Goal: Task Accomplishment & Management: Manage account settings

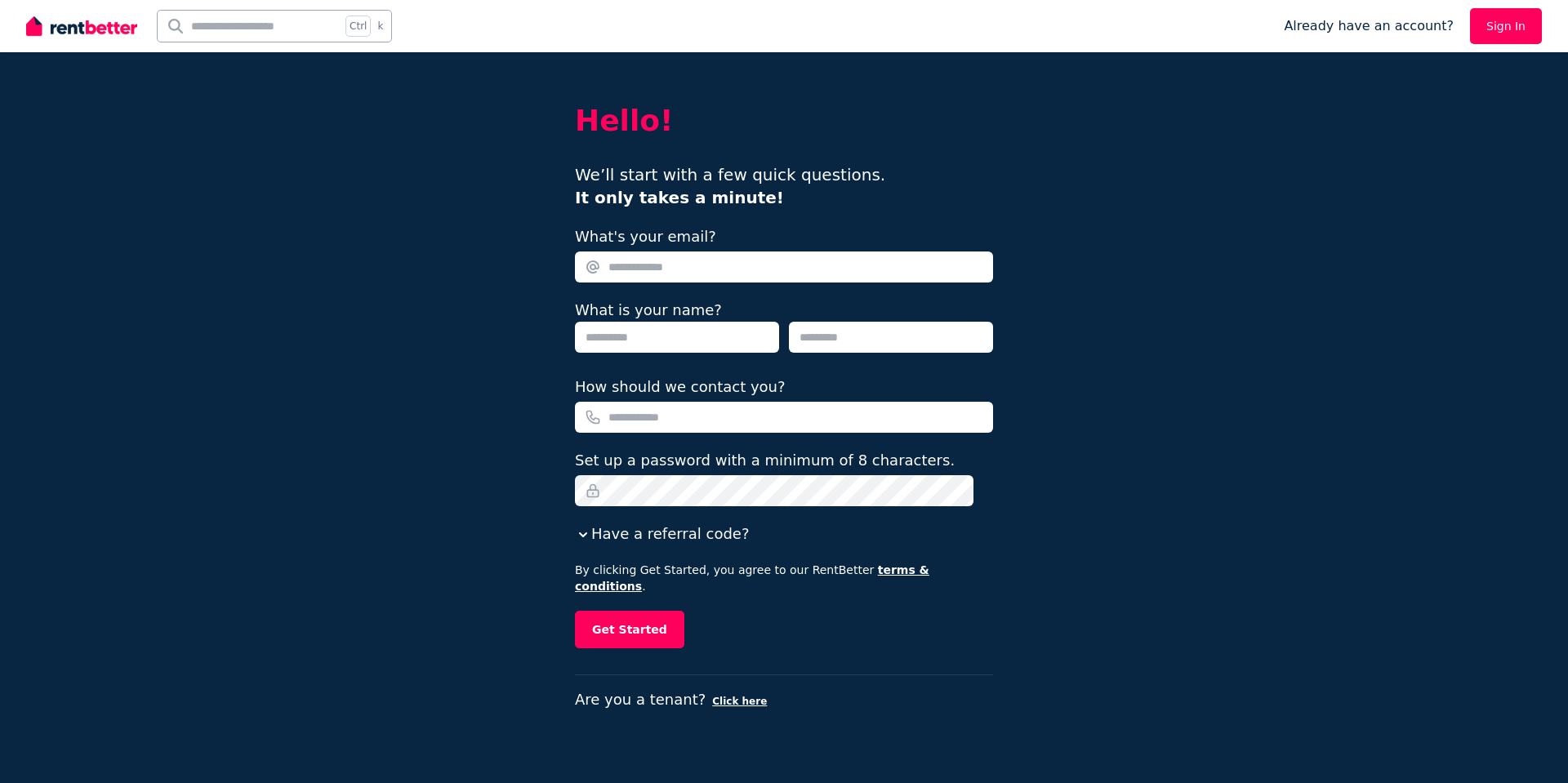
type input "**********"
click at [1495, 25] on link "Sign In" at bounding box center [1506, 26] width 72 height 36
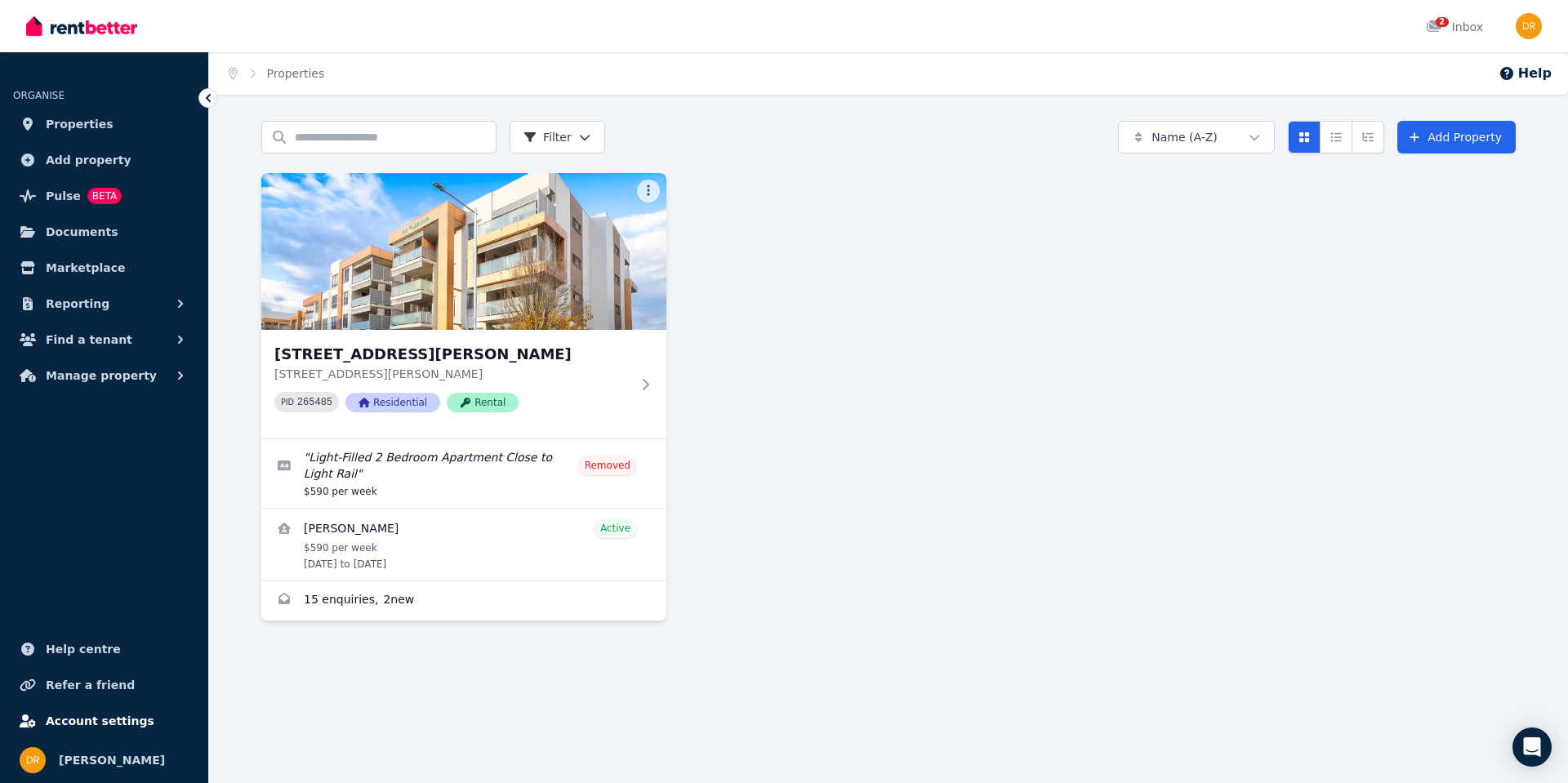
click at [98, 722] on span "Account settings" at bounding box center [100, 721] width 109 height 20
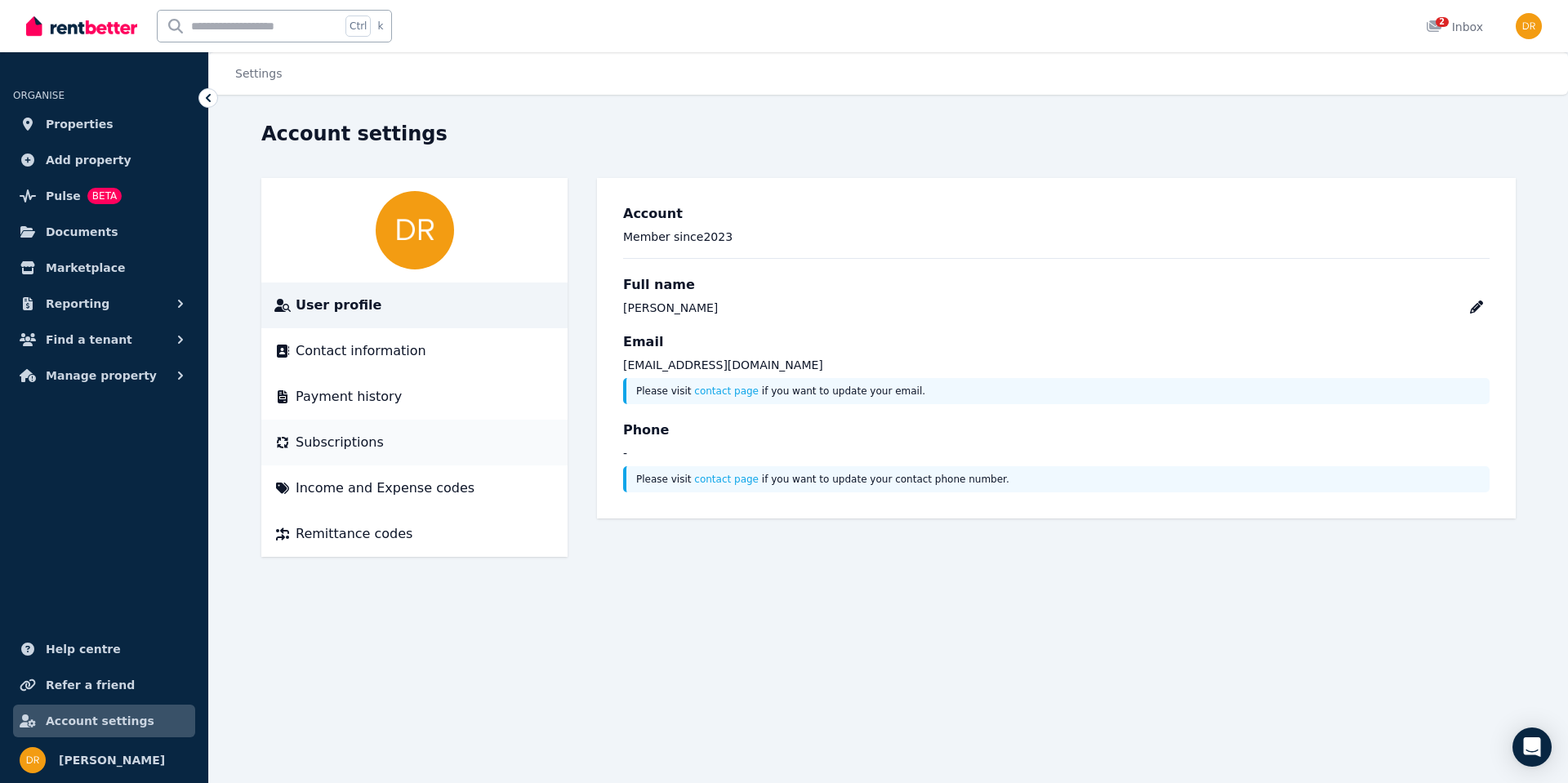
click at [344, 442] on span "Subscriptions" at bounding box center [340, 443] width 88 height 20
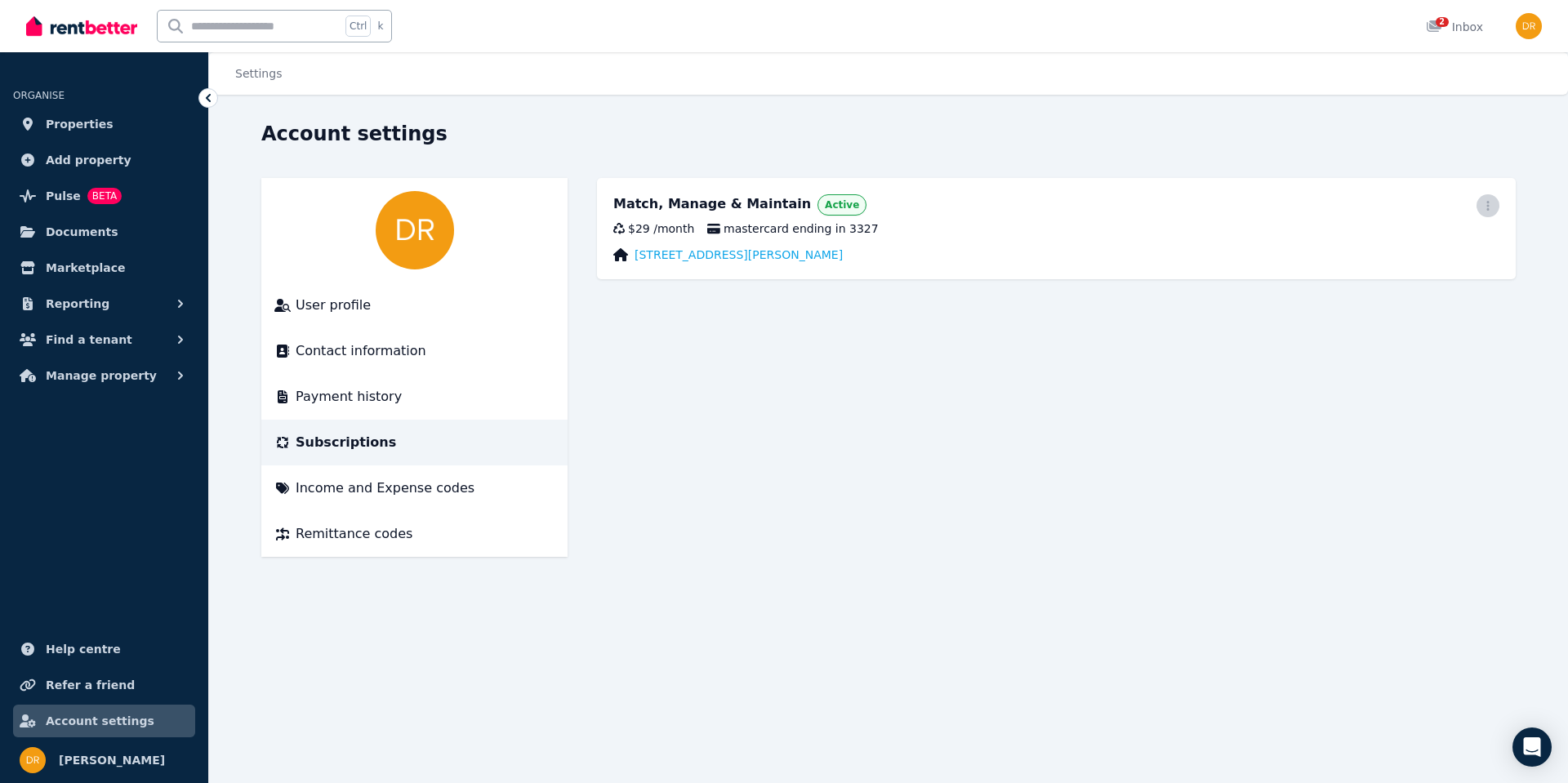
click at [1489, 205] on icon "button" at bounding box center [1487, 206] width 2 height 10
click at [814, 464] on main "Match, Manage & Maintain Active Update payment method Cancel plan $29 / month m…" at bounding box center [1057, 368] width 918 height 379
click at [333, 396] on span "Payment history" at bounding box center [349, 397] width 106 height 20
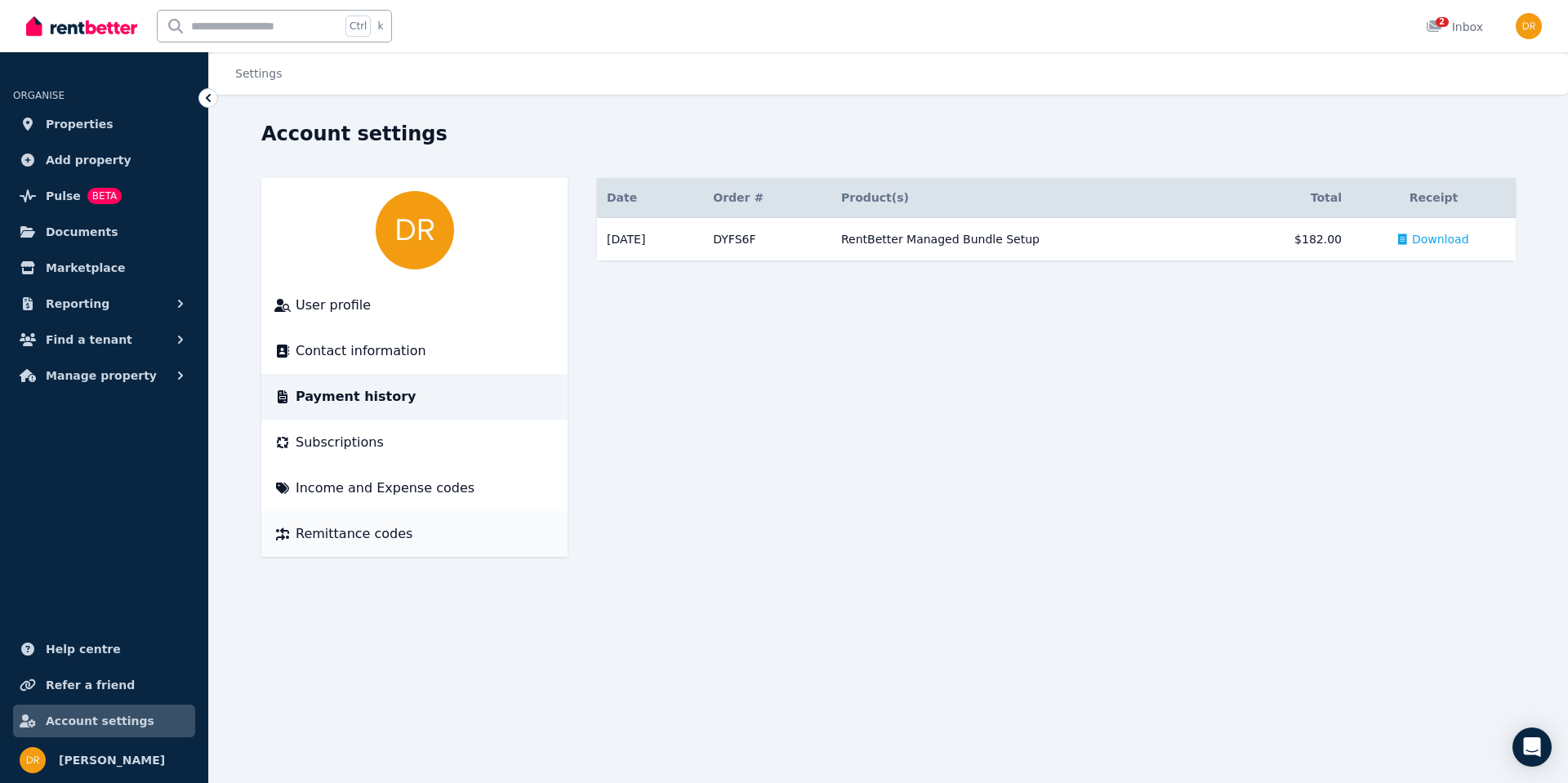
click at [316, 535] on span "Remittance codes" at bounding box center [354, 535] width 117 height 20
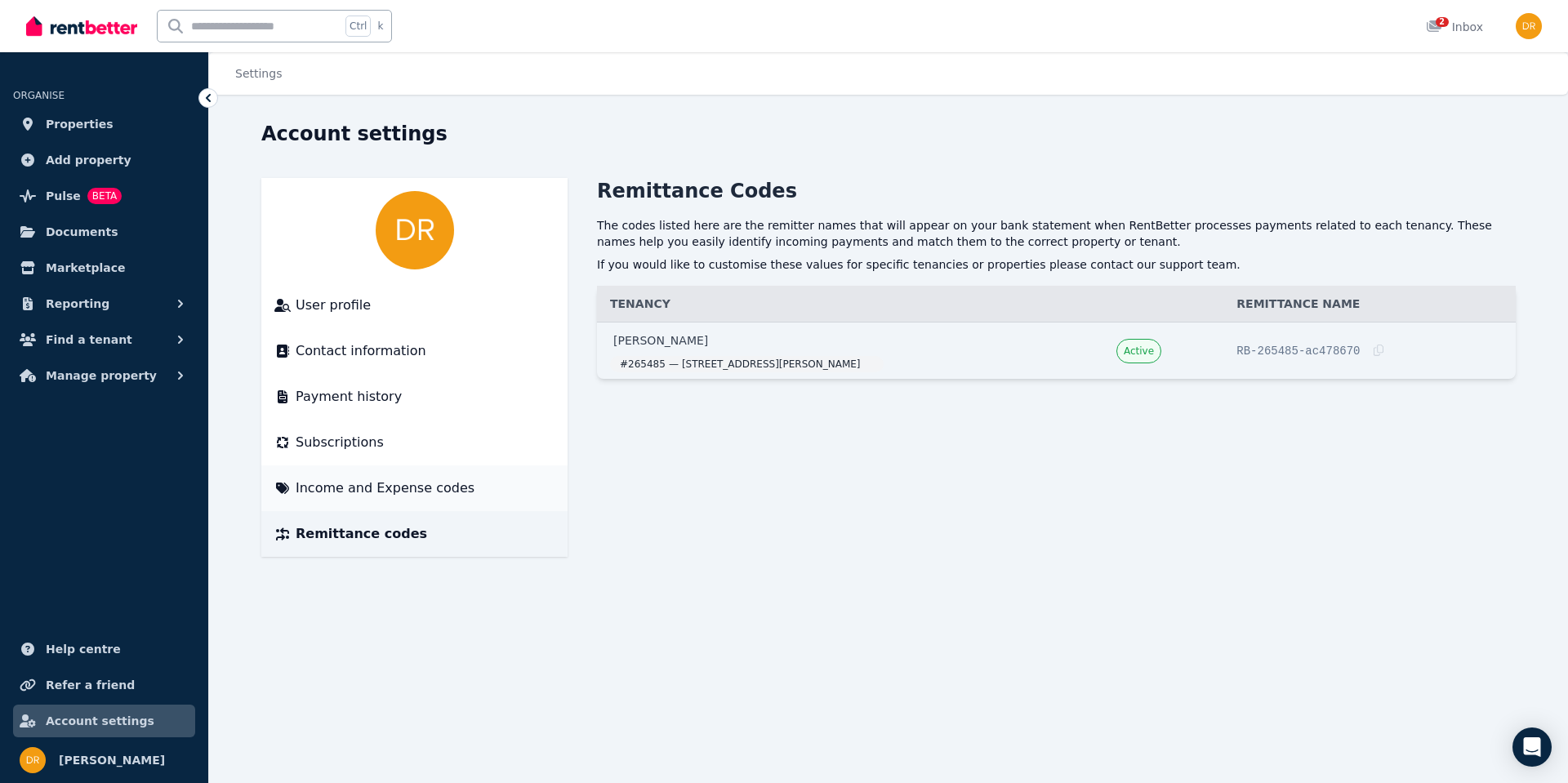
click at [317, 499] on li "Income and Expense codes" at bounding box center [414, 489] width 306 height 46
click at [317, 494] on span "Income and Expense codes" at bounding box center [385, 489] width 179 height 20
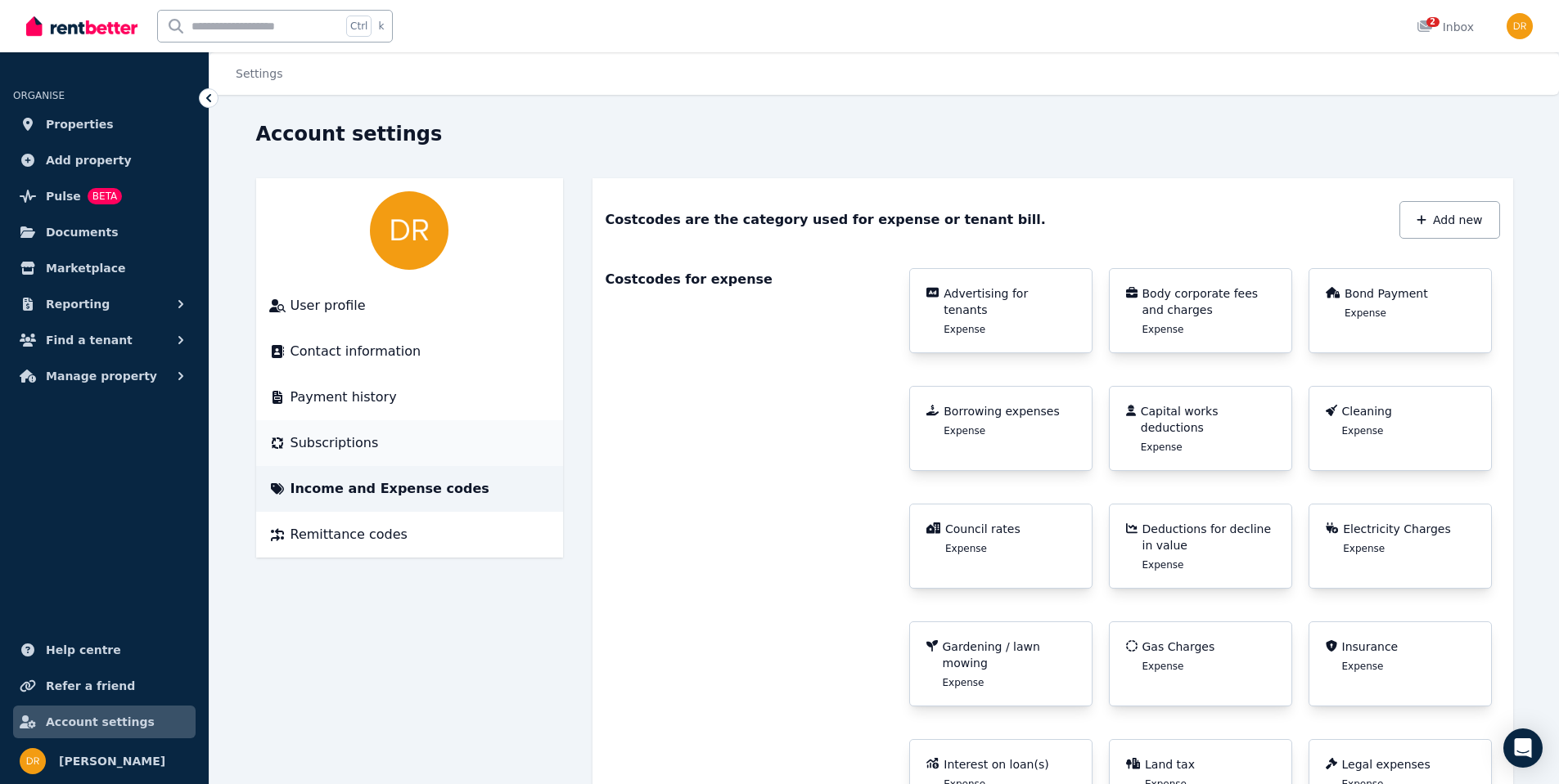
click at [327, 447] on span "Subscriptions" at bounding box center [335, 444] width 88 height 20
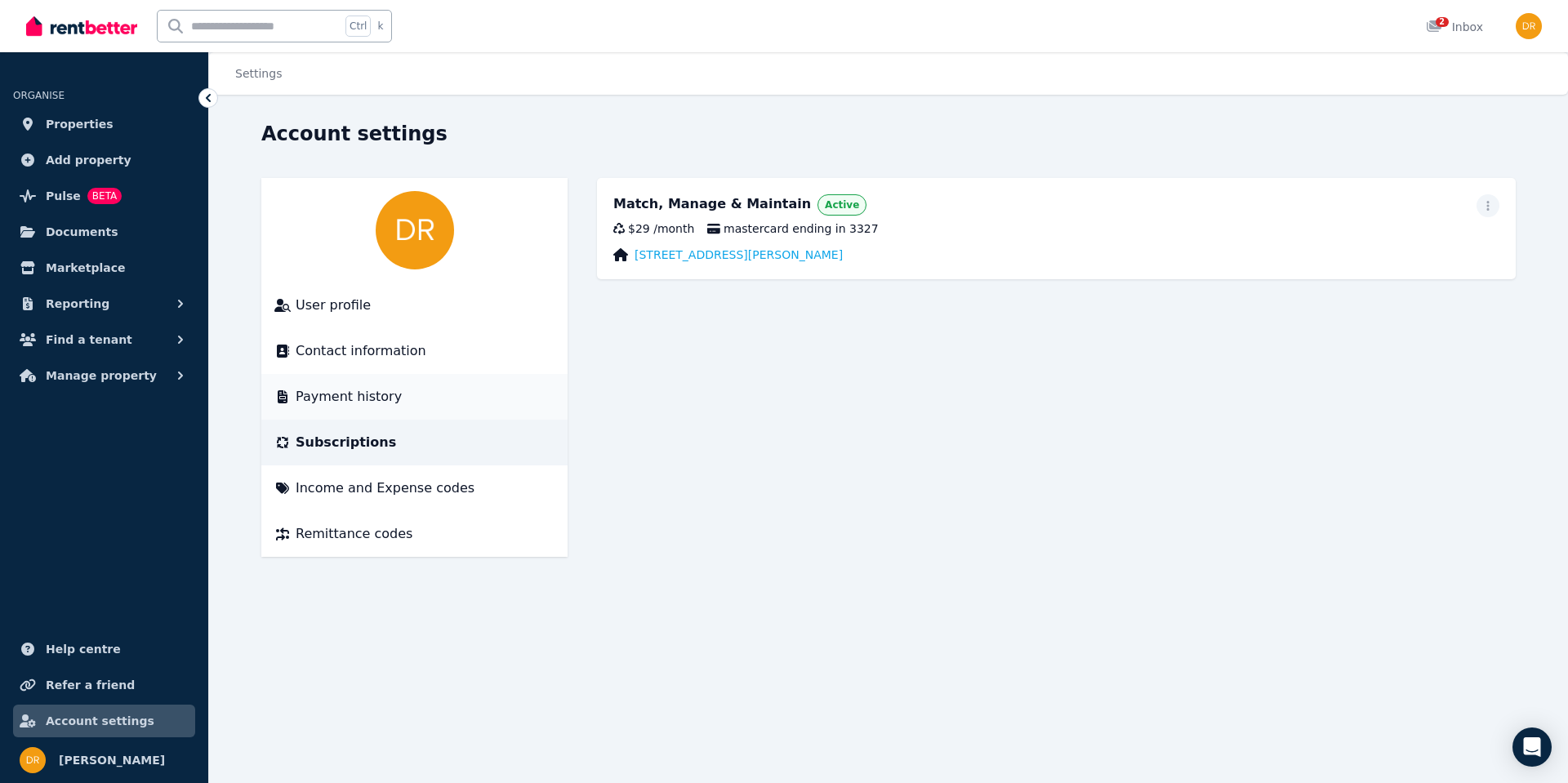
click at [333, 393] on span "Payment history" at bounding box center [349, 397] width 106 height 20
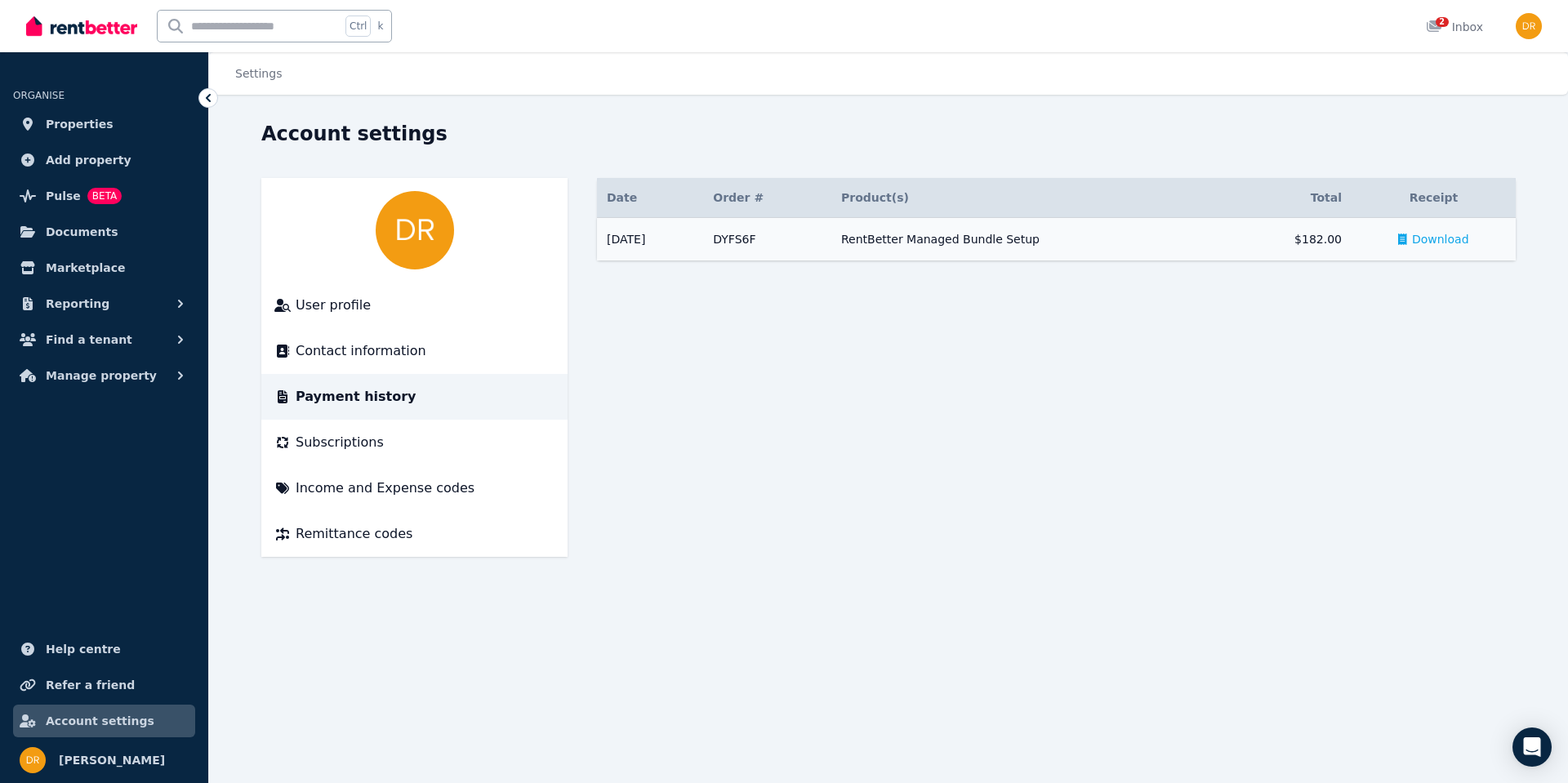
click at [748, 236] on td "# DYFS6F RentBetter Managed Bundle Setup" at bounding box center [766, 239] width 128 height 43
click at [1439, 237] on span "Download" at bounding box center [1441, 239] width 57 height 16
click at [61, 273] on span "Marketplace" at bounding box center [85, 268] width 79 height 20
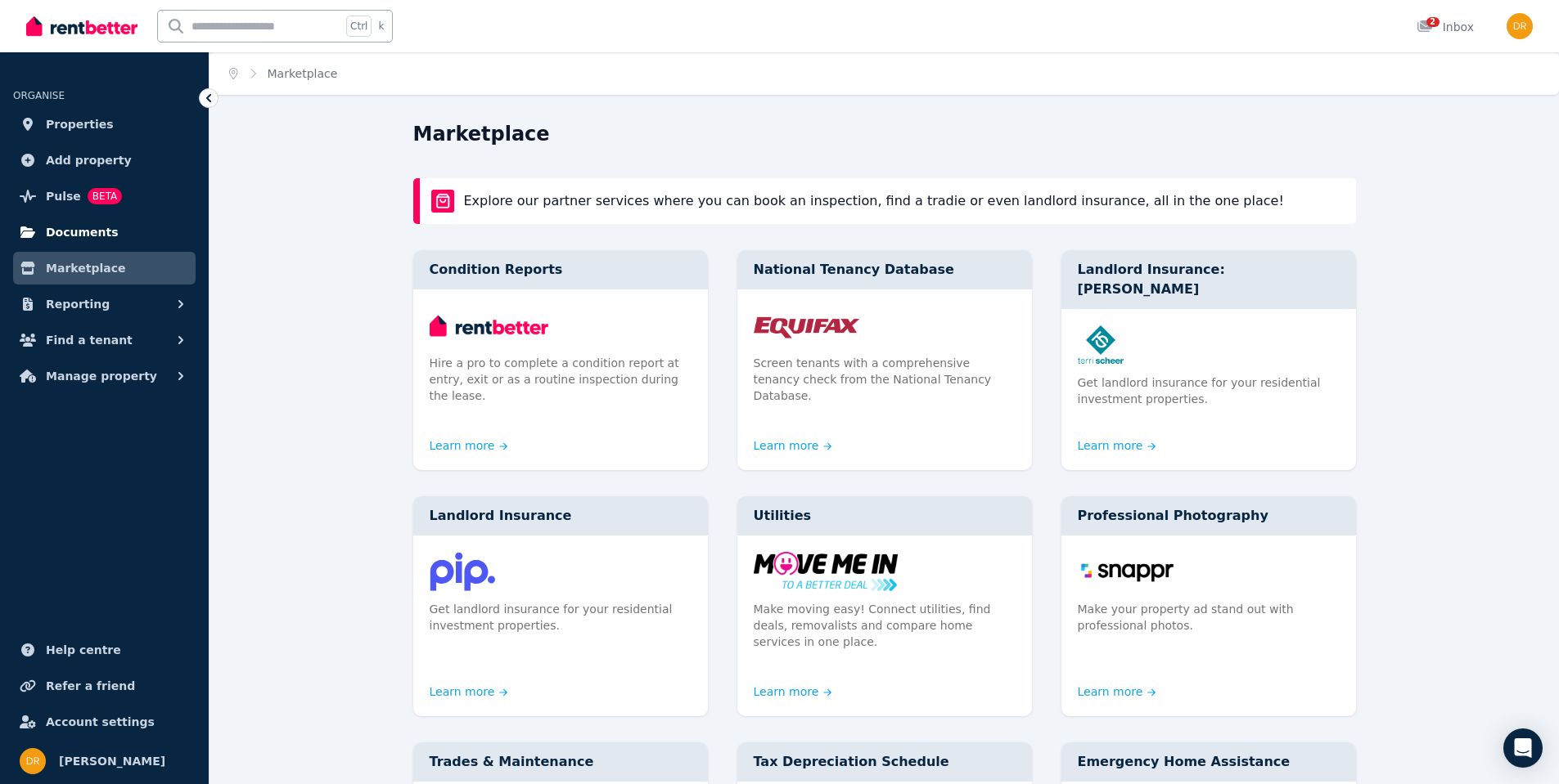
click at [60, 233] on span "Documents" at bounding box center [82, 232] width 73 height 20
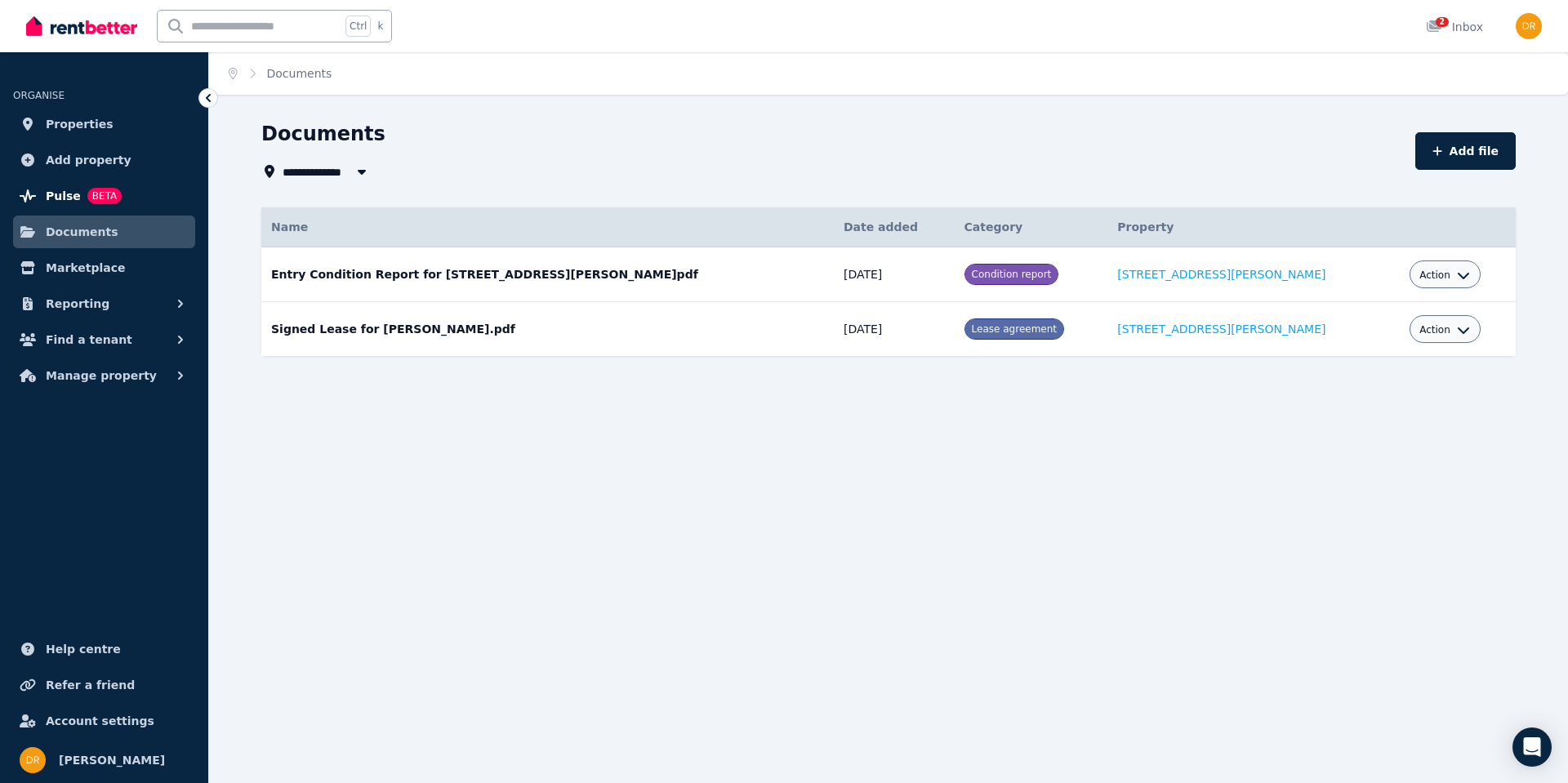
click at [55, 206] on link "Pulse BETA" at bounding box center [104, 196] width 182 height 33
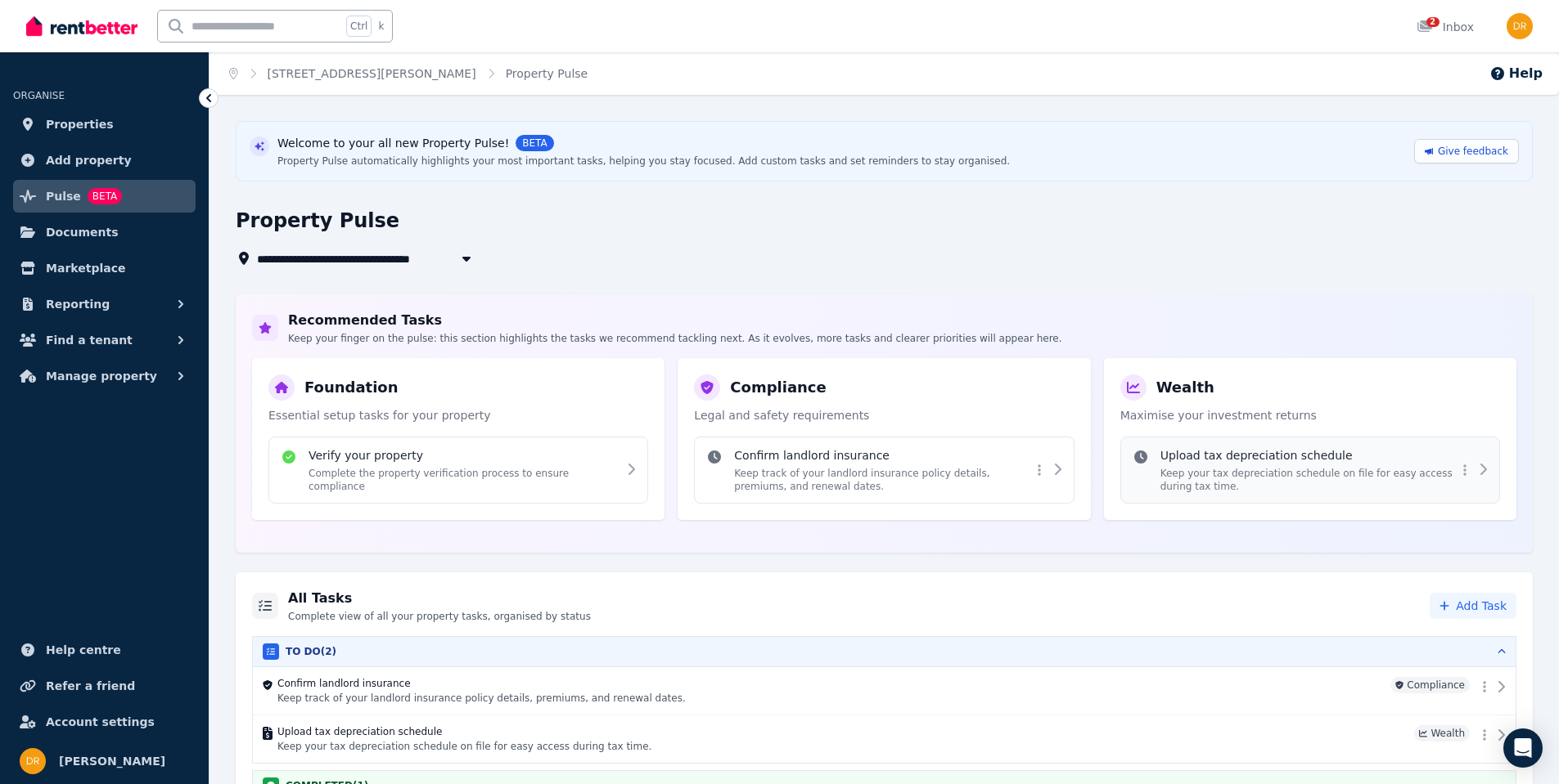
click at [1295, 476] on p "Keep your tax depreciation schedule on file for easy access during tax time." at bounding box center [1308, 480] width 296 height 26
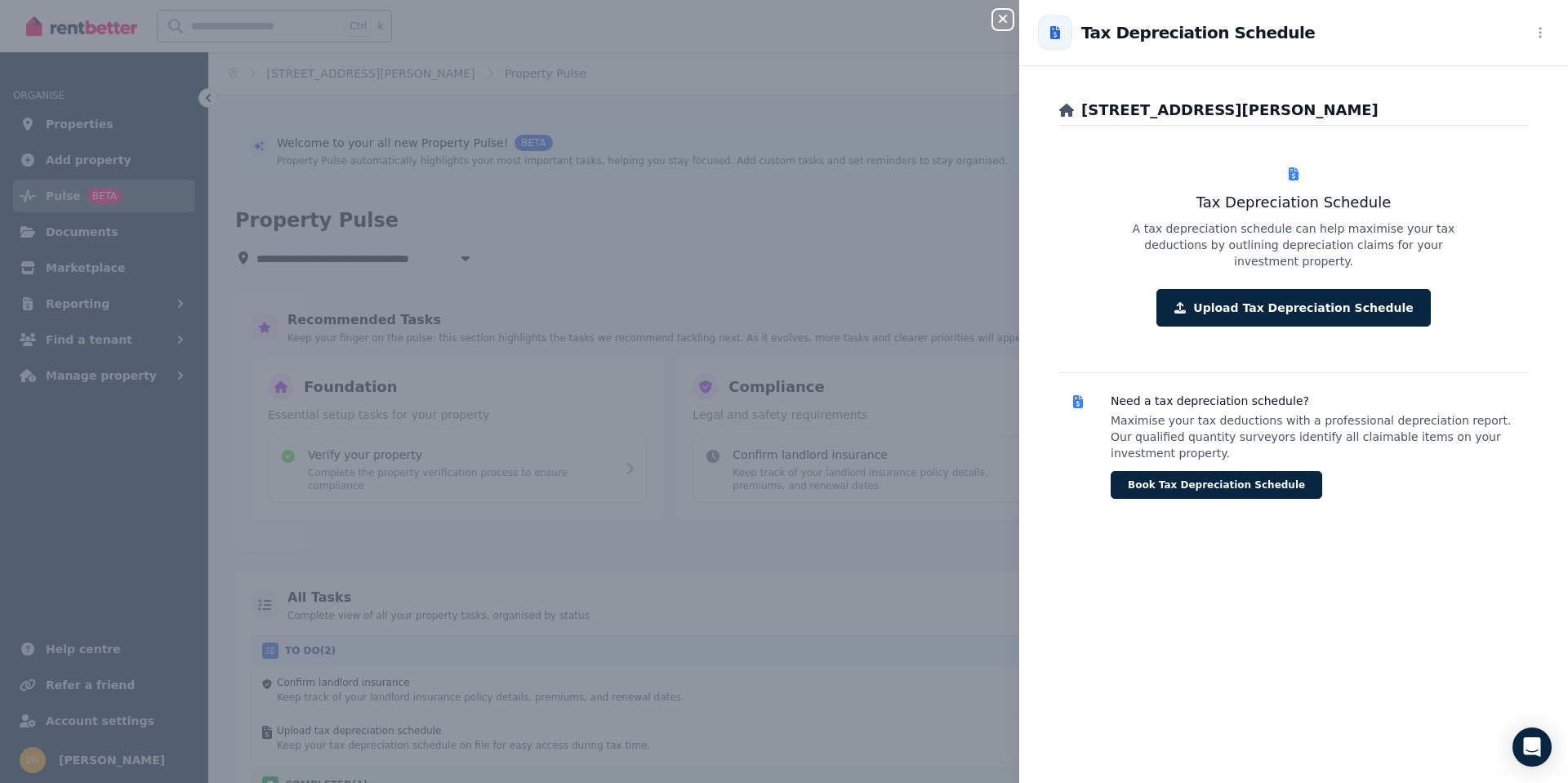
click at [1000, 18] on icon "button" at bounding box center [1003, 19] width 8 height 8
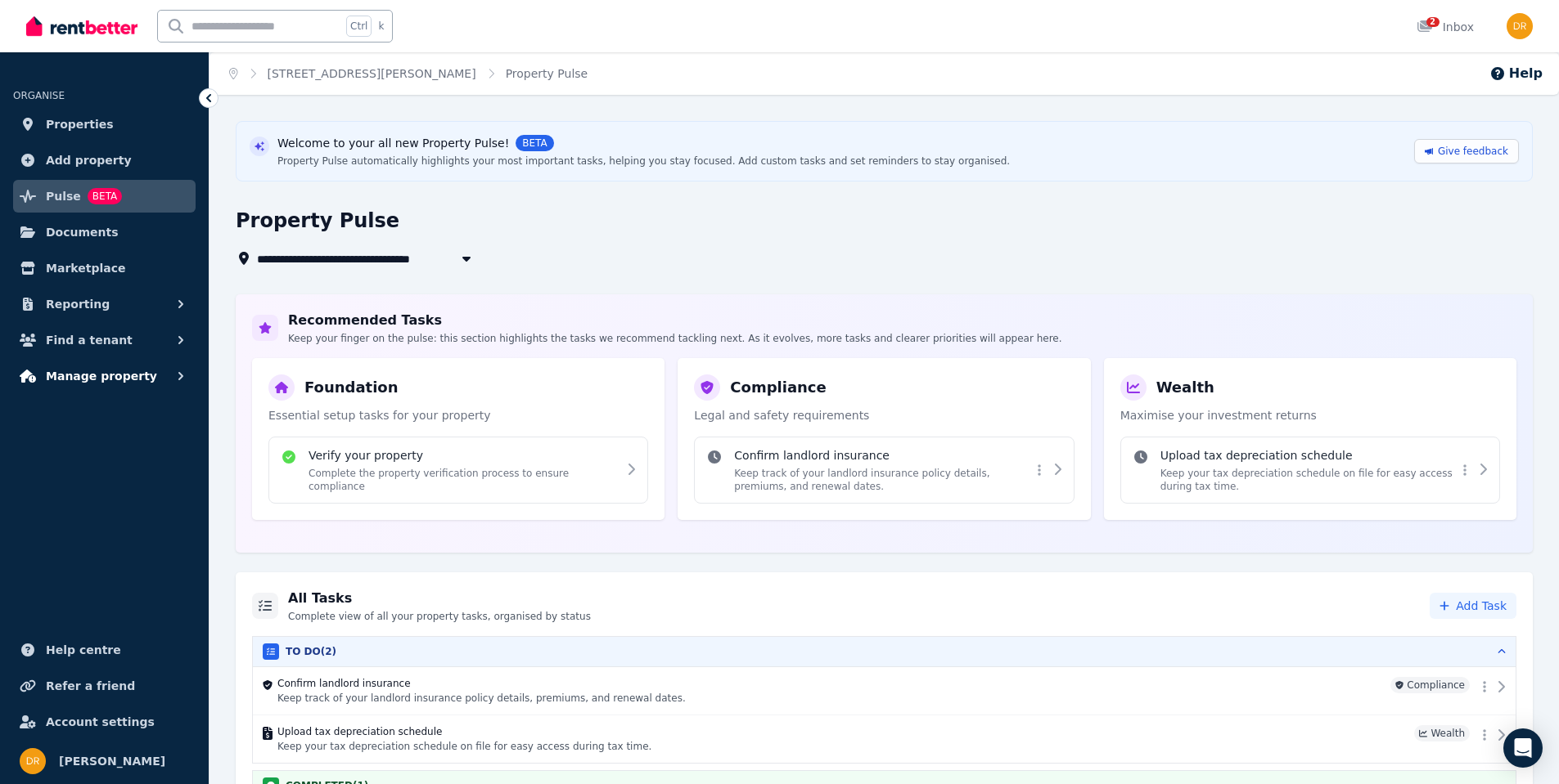
click at [105, 377] on span "Manage property" at bounding box center [102, 376] width 111 height 20
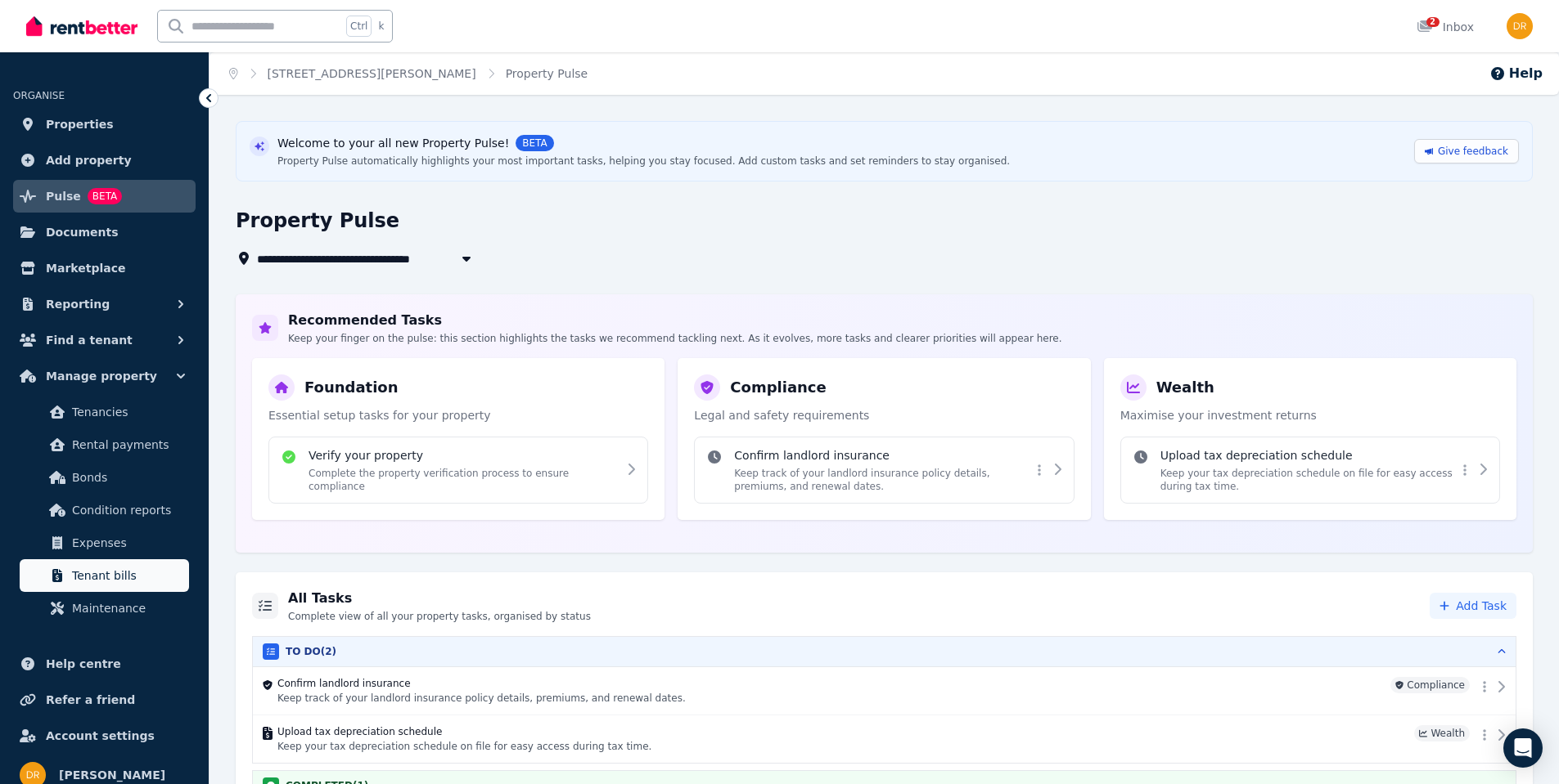
click at [102, 577] on span "Tenant bills" at bounding box center [127, 576] width 111 height 20
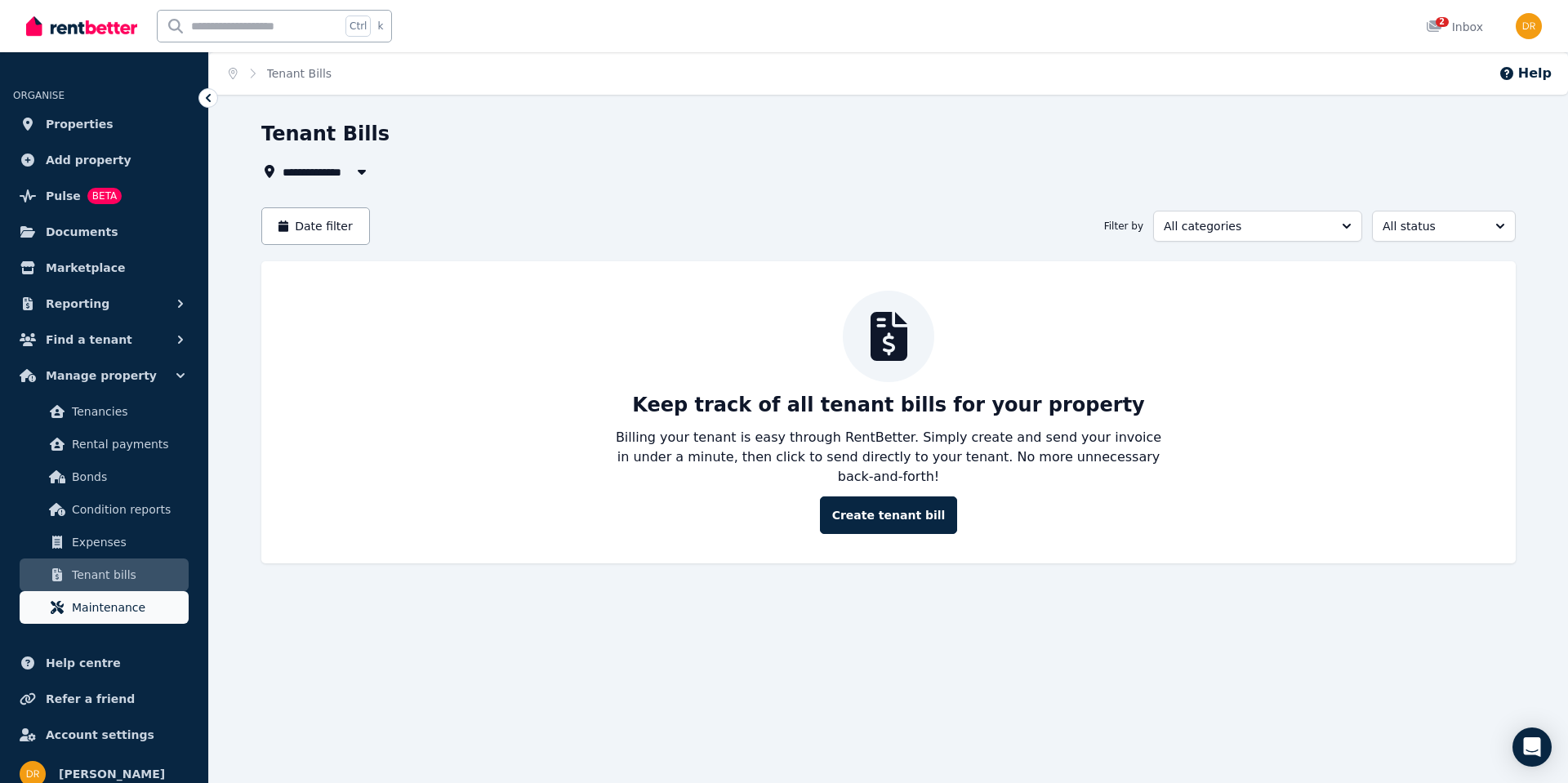
click at [101, 613] on span "Maintenance" at bounding box center [127, 608] width 110 height 20
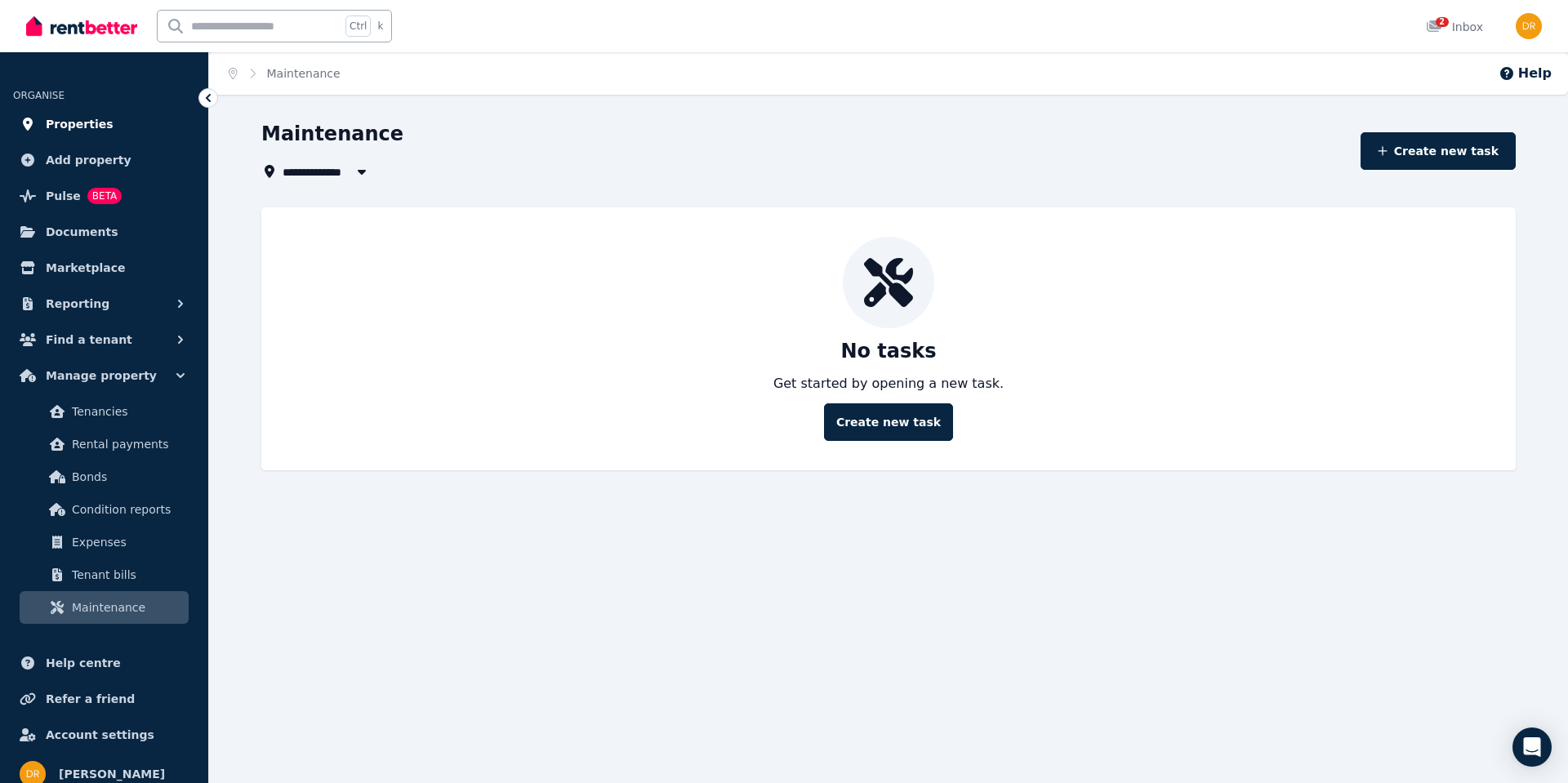
click at [80, 122] on span "Properties" at bounding box center [79, 124] width 68 height 20
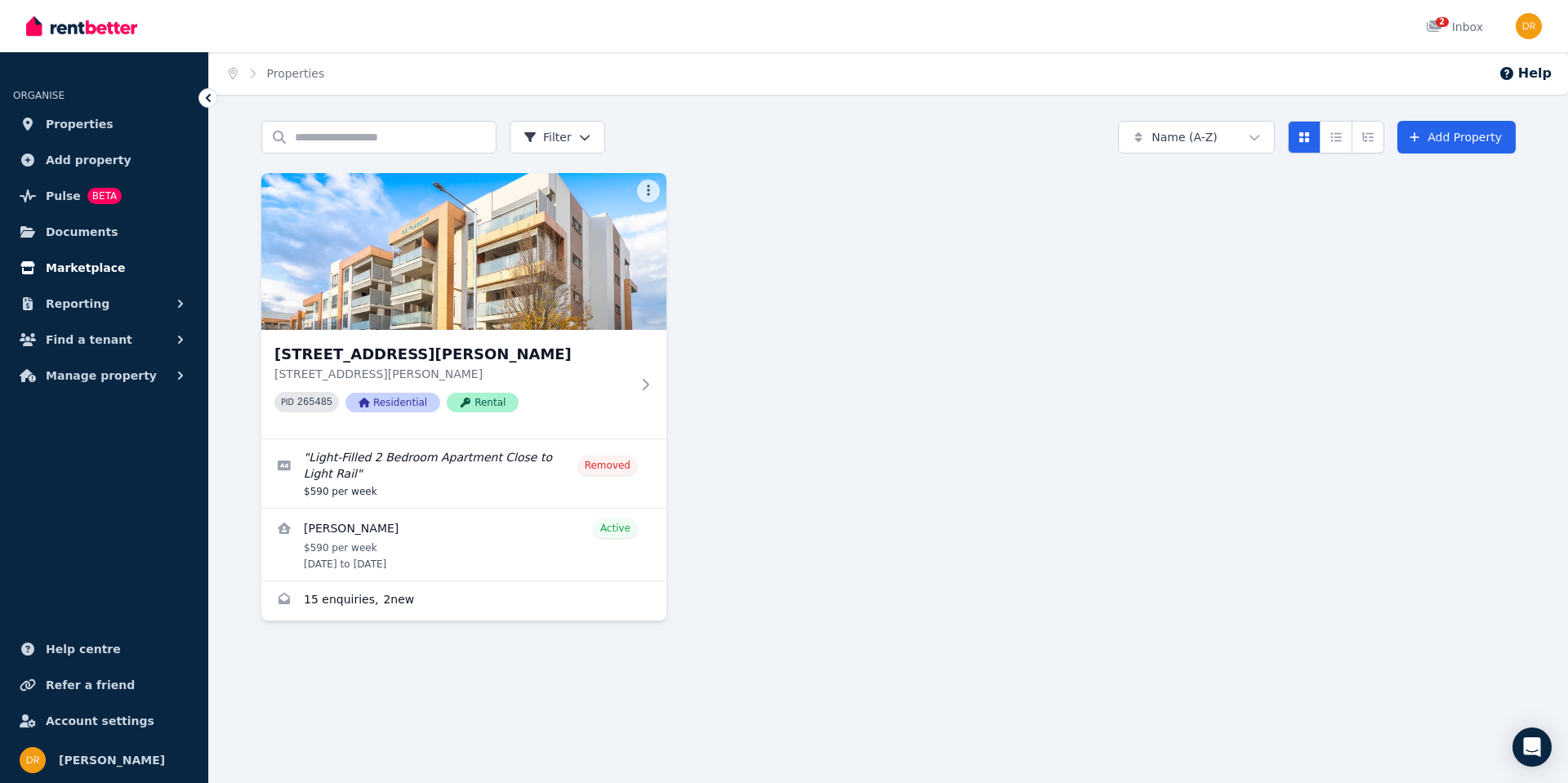
click at [63, 267] on span "Marketplace" at bounding box center [85, 268] width 79 height 20
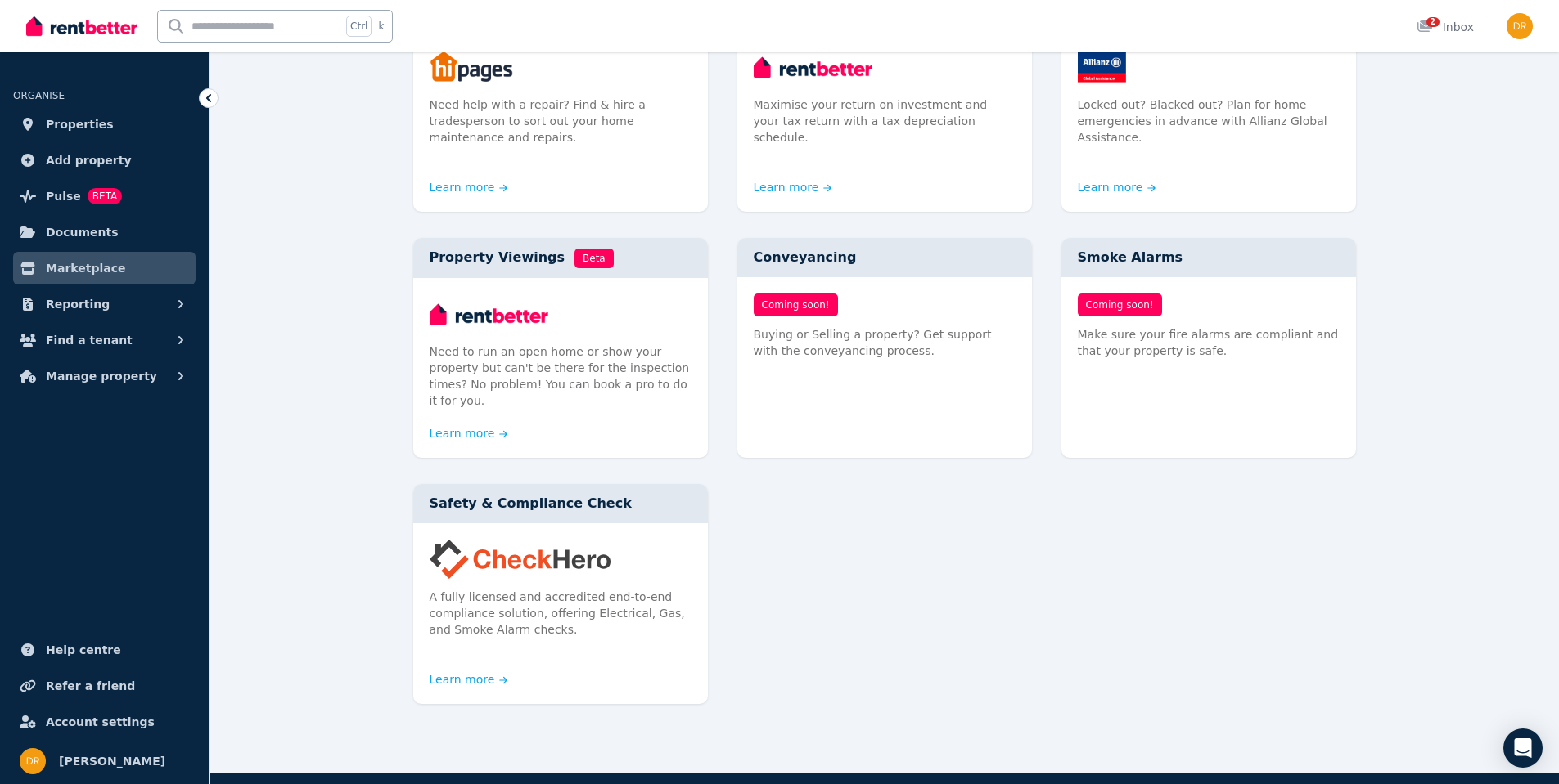
scroll to position [785, 0]
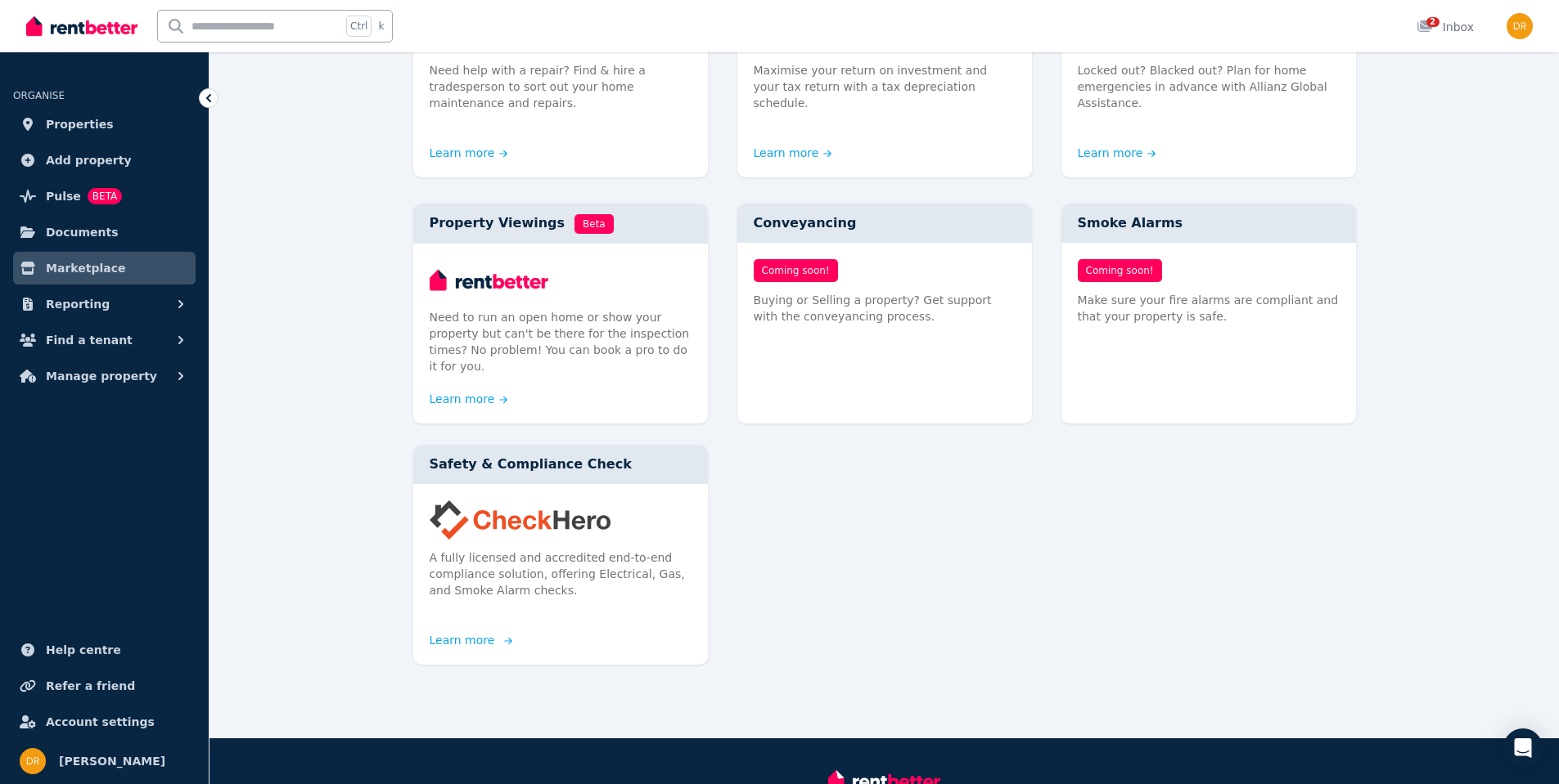
click at [496, 501] on img at bounding box center [561, 520] width 262 height 39
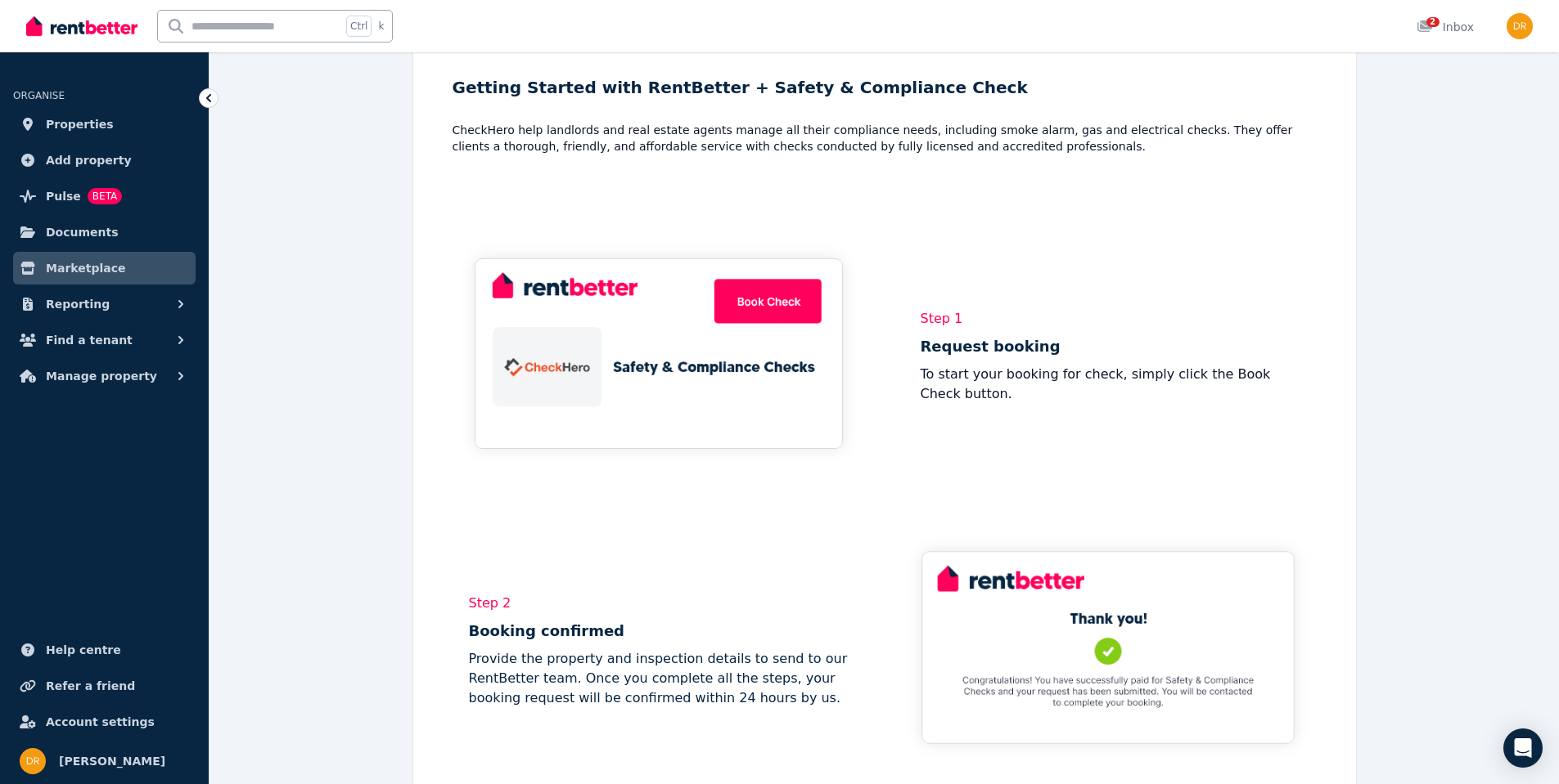
scroll to position [725, 0]
click at [116, 309] on button "Reporting" at bounding box center [104, 304] width 183 height 33
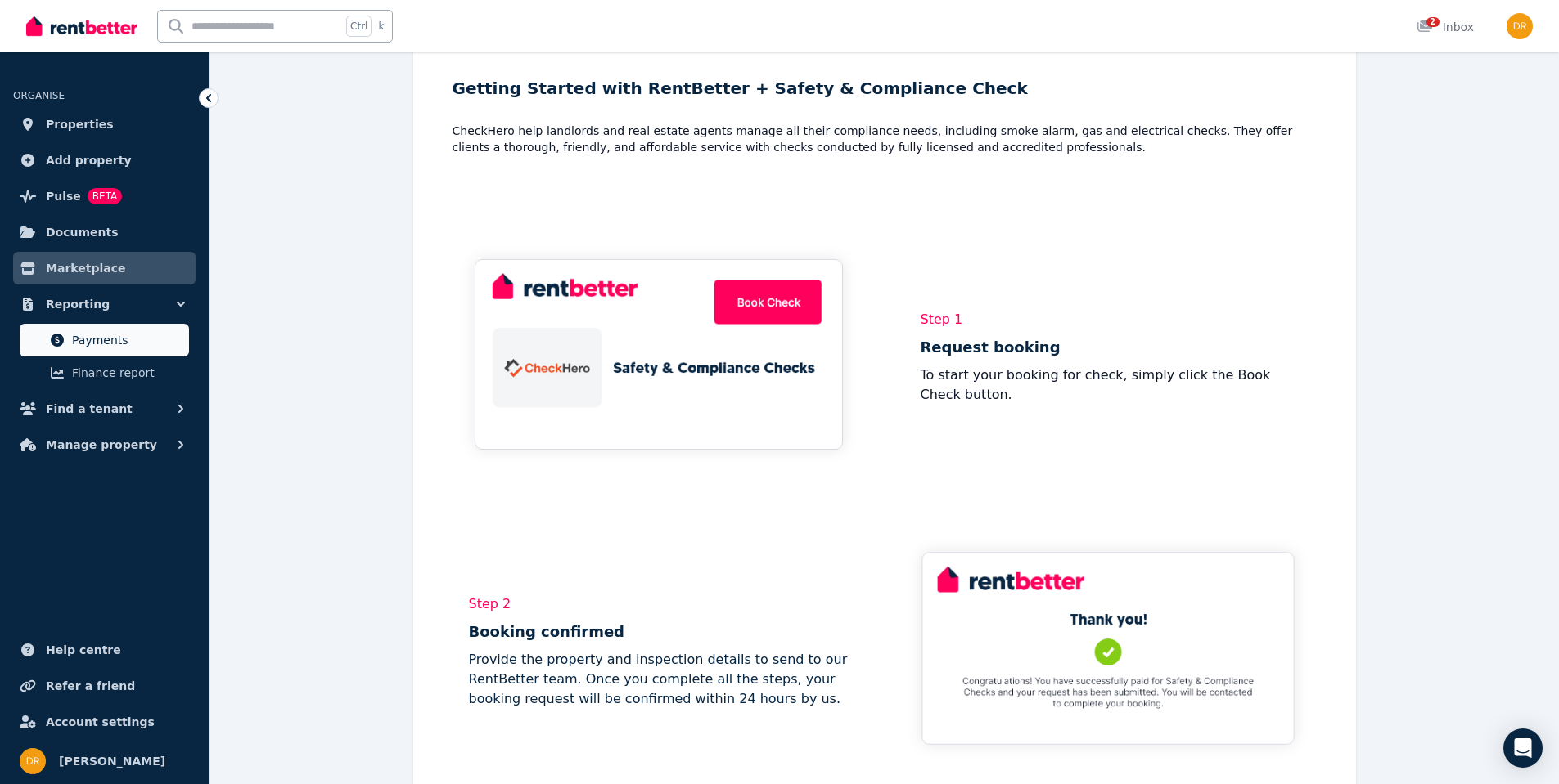
click at [101, 338] on span "Payments" at bounding box center [127, 340] width 111 height 20
